Goal: Find specific page/section: Find specific page/section

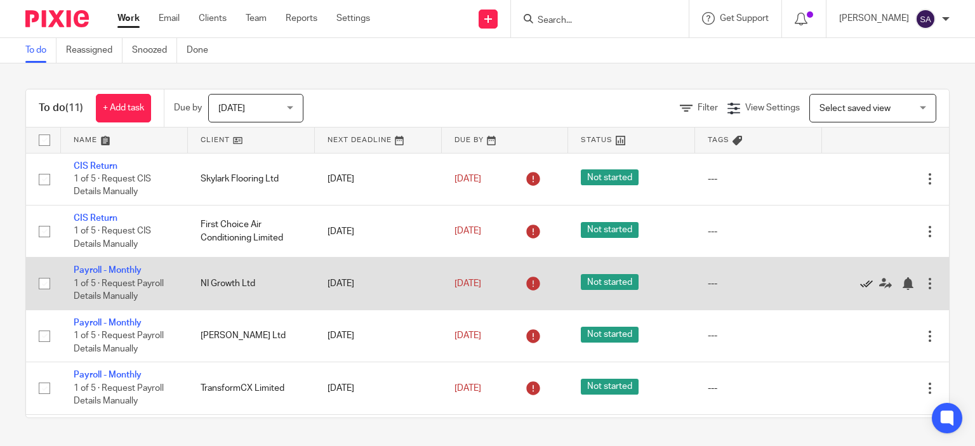
click at [860, 284] on icon at bounding box center [866, 283] width 13 height 13
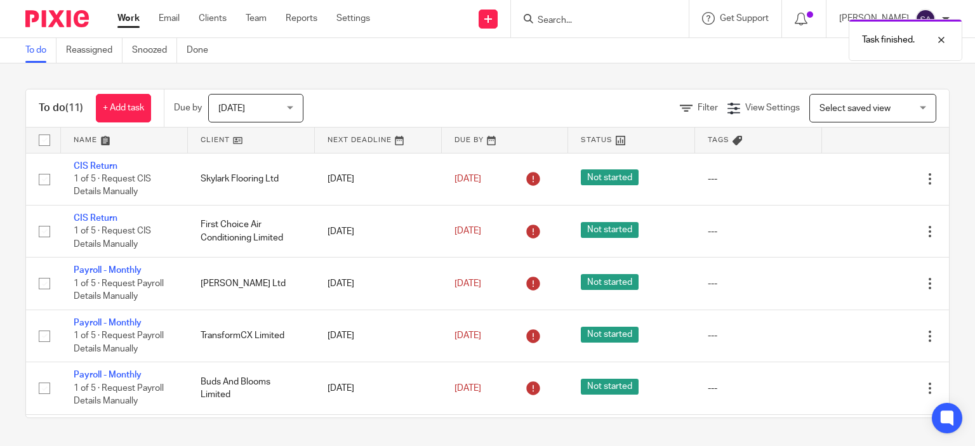
click at [860, 284] on icon at bounding box center [866, 283] width 13 height 13
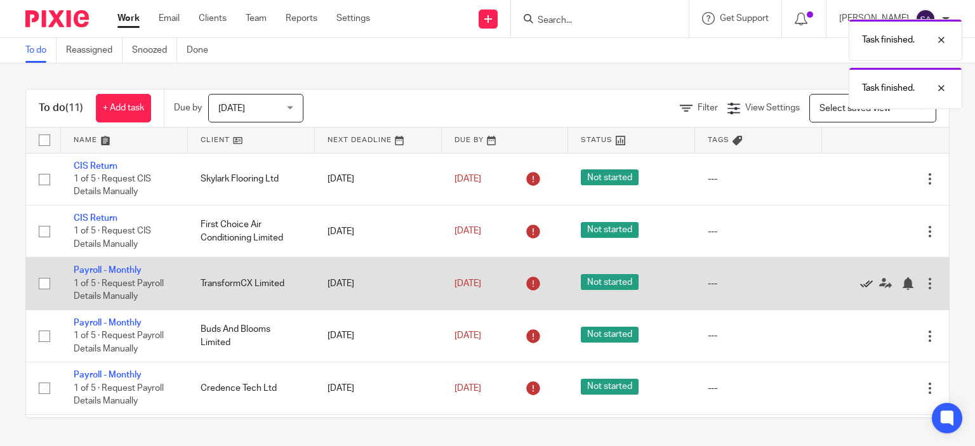
click at [860, 286] on icon at bounding box center [866, 283] width 13 height 13
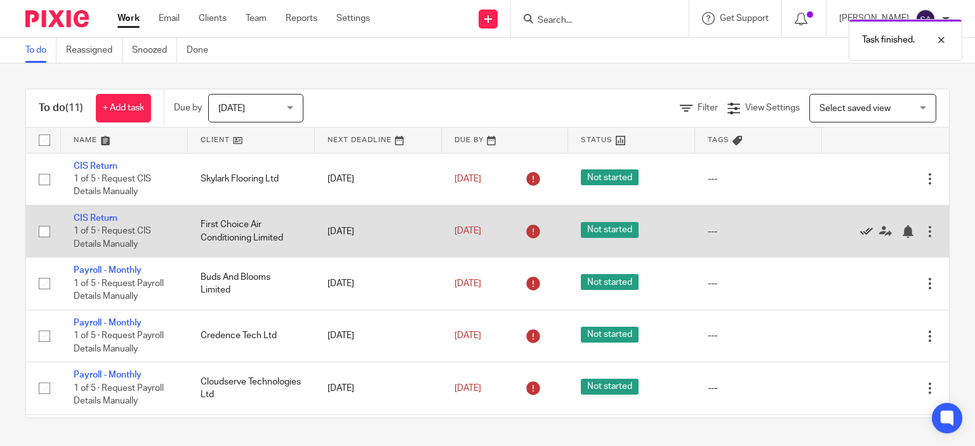
click at [860, 233] on icon at bounding box center [866, 231] width 13 height 13
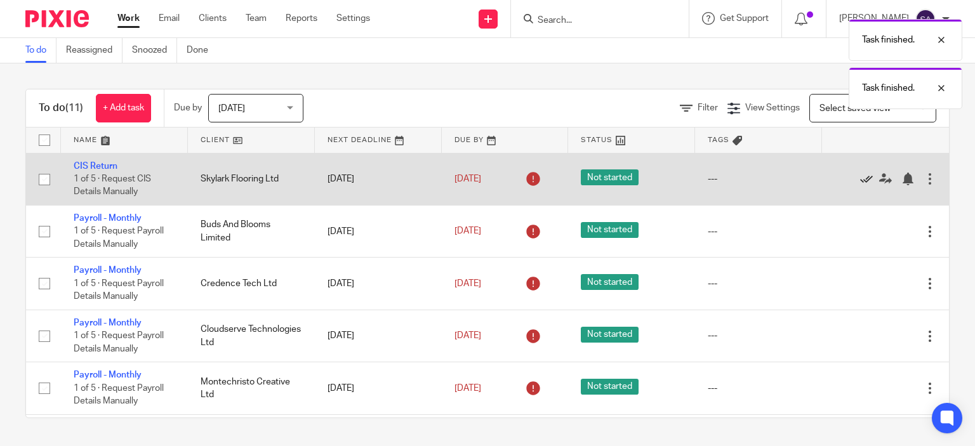
click at [860, 178] on icon at bounding box center [866, 179] width 13 height 13
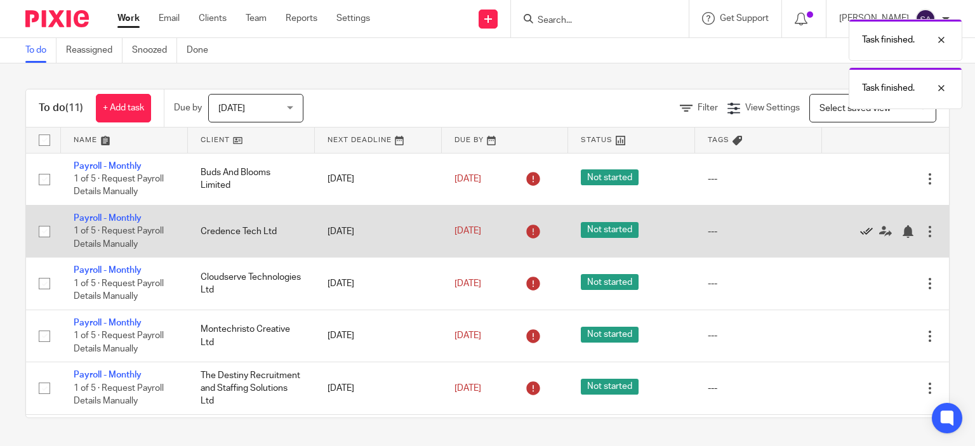
click at [860, 230] on icon at bounding box center [866, 231] width 13 height 13
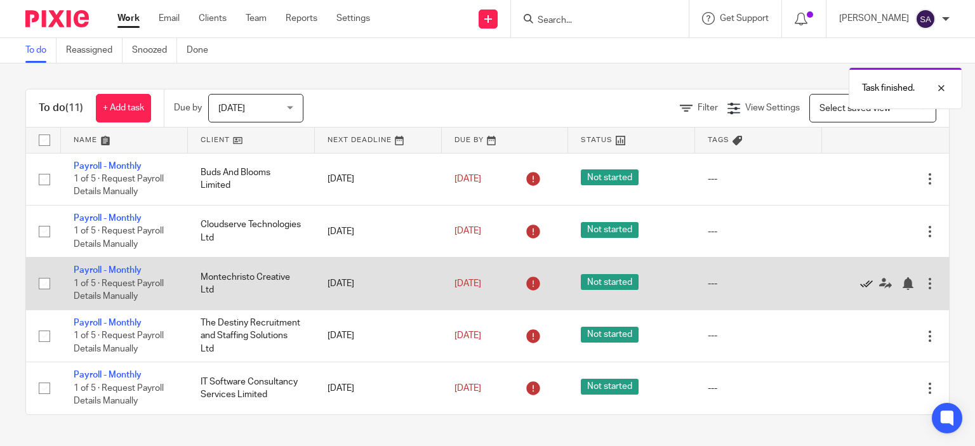
click at [860, 283] on icon at bounding box center [866, 283] width 13 height 13
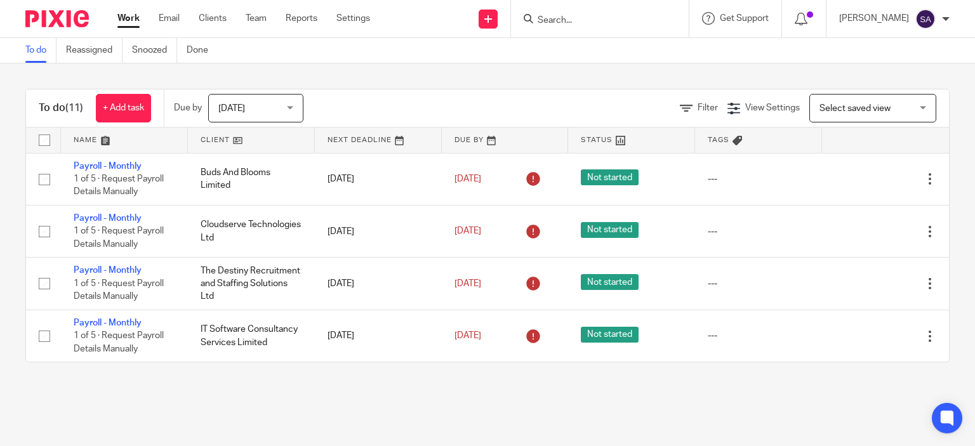
click at [579, 20] on input "Search" at bounding box center [594, 20] width 114 height 11
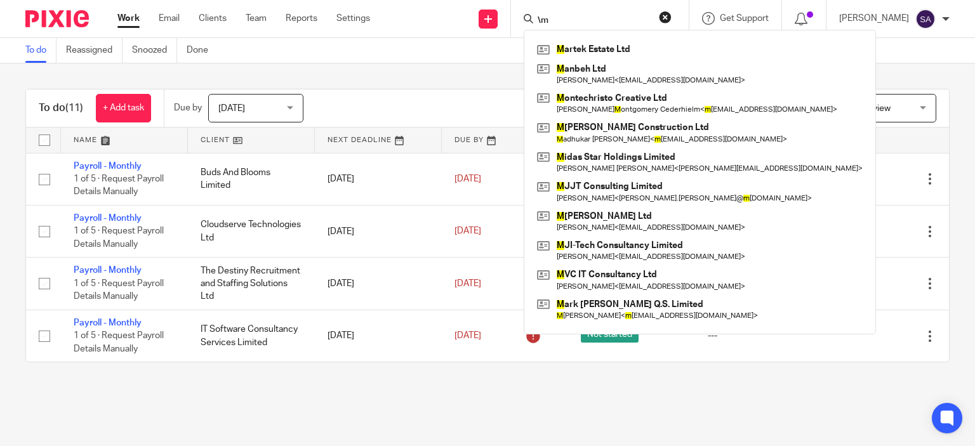
type input "\"
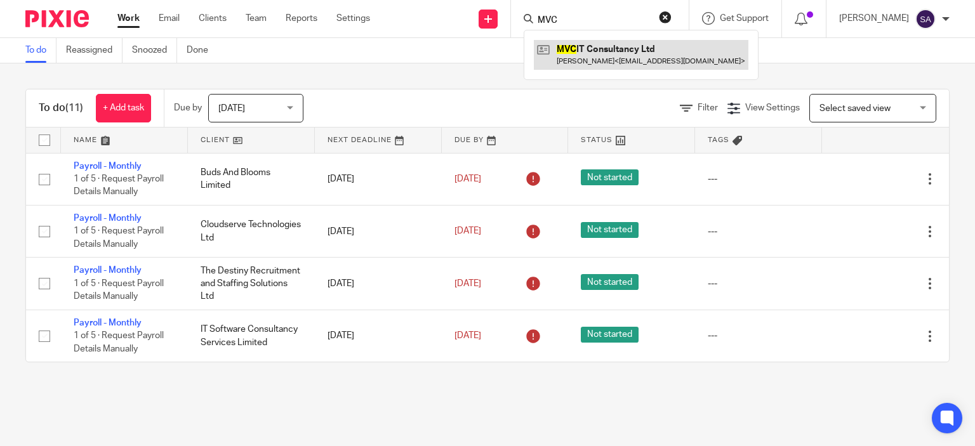
type input "MVC"
click at [622, 48] on link at bounding box center [641, 54] width 215 height 29
